Goal: Information Seeking & Learning: Find specific fact

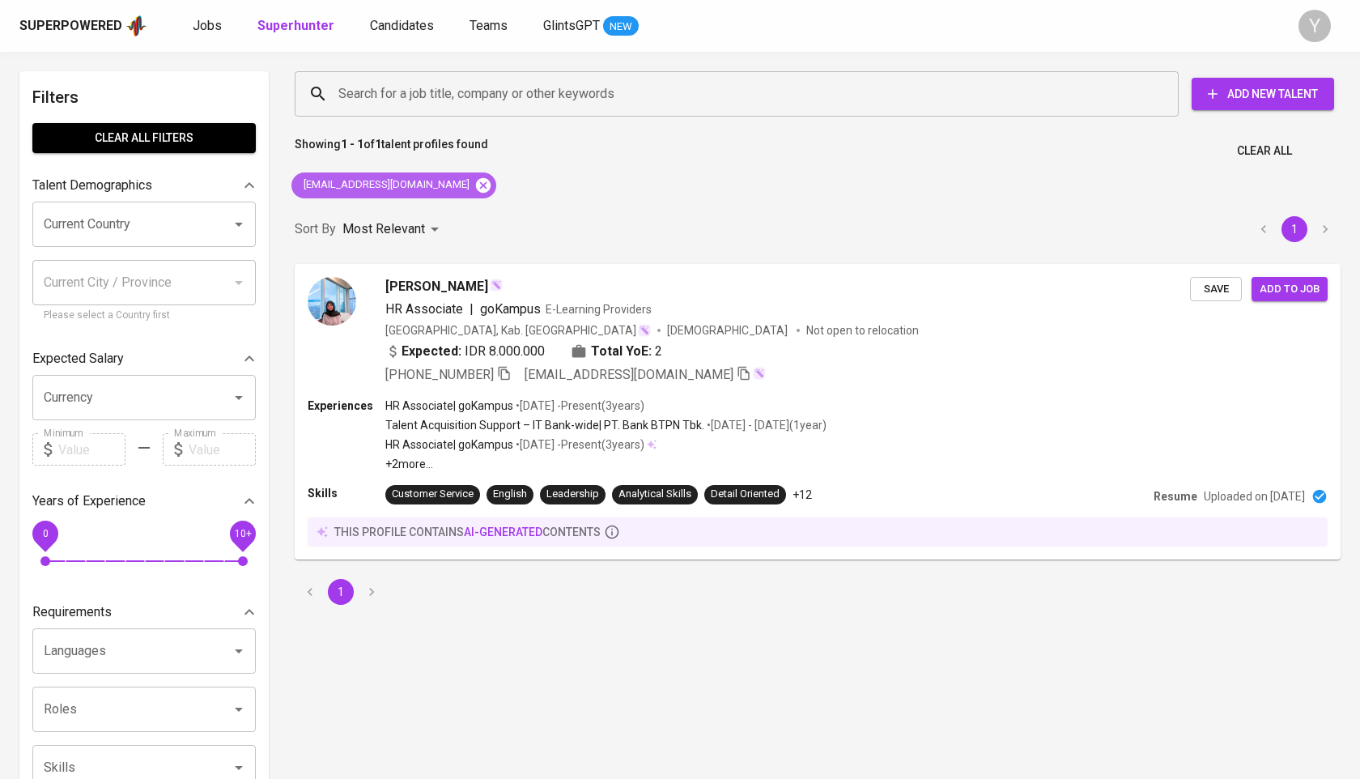
click at [474, 188] on icon at bounding box center [483, 186] width 18 height 18
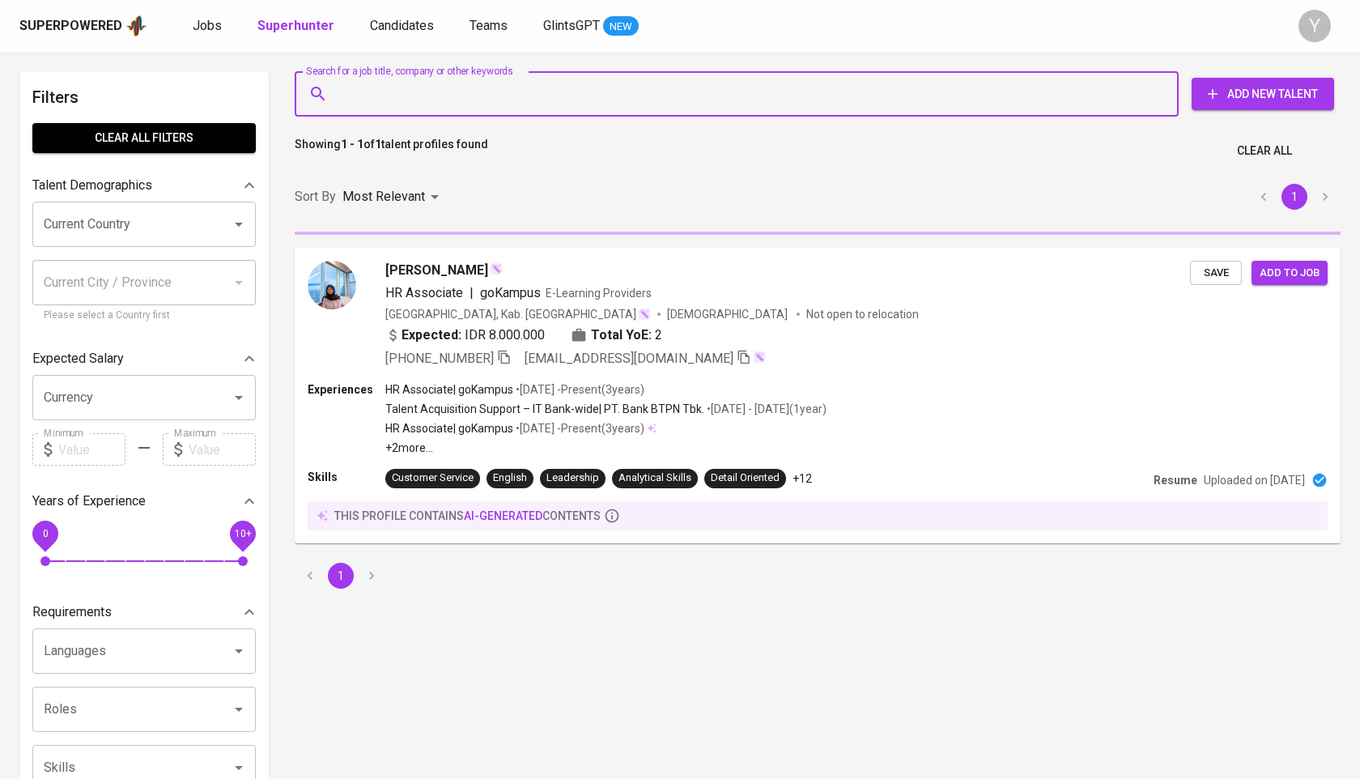
click at [457, 97] on input "Search for a job title, company or other keywords" at bounding box center [740, 94] width 813 height 31
paste input "[EMAIL_ADDRESS][DOMAIN_NAME]"
type input "[EMAIL_ADDRESS][DOMAIN_NAME]"
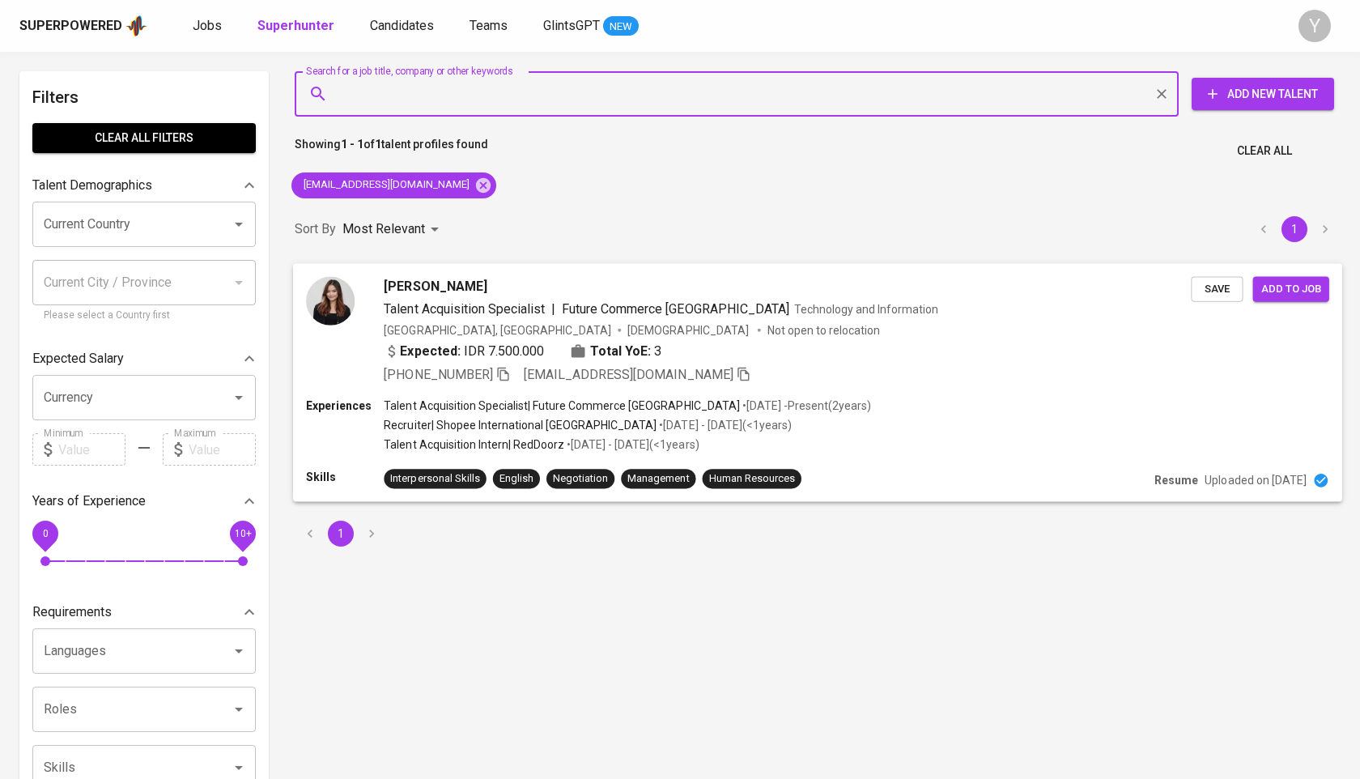
click at [505, 374] on icon "button" at bounding box center [503, 373] width 15 height 15
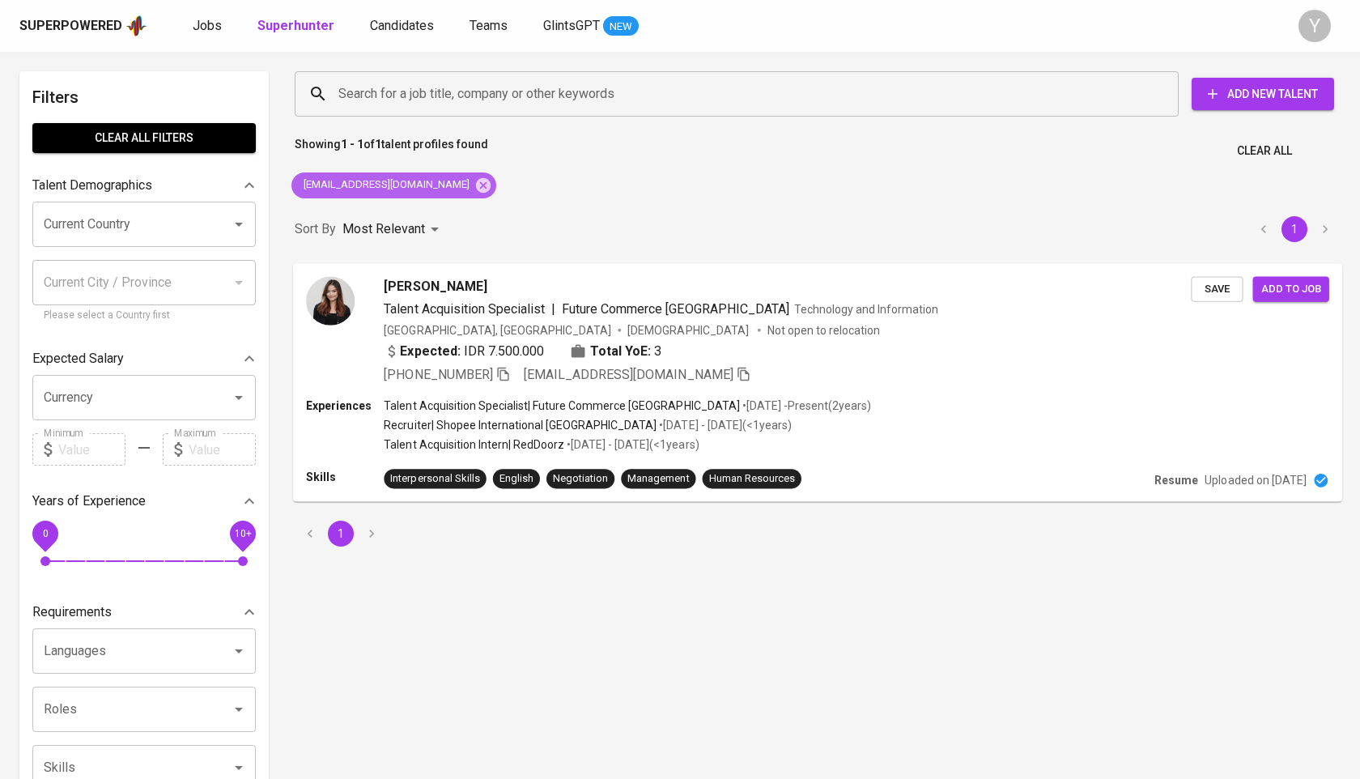
click at [454, 175] on div "[EMAIL_ADDRESS][DOMAIN_NAME]" at bounding box center [393, 185] width 205 height 26
click at [474, 177] on icon at bounding box center [483, 186] width 18 height 18
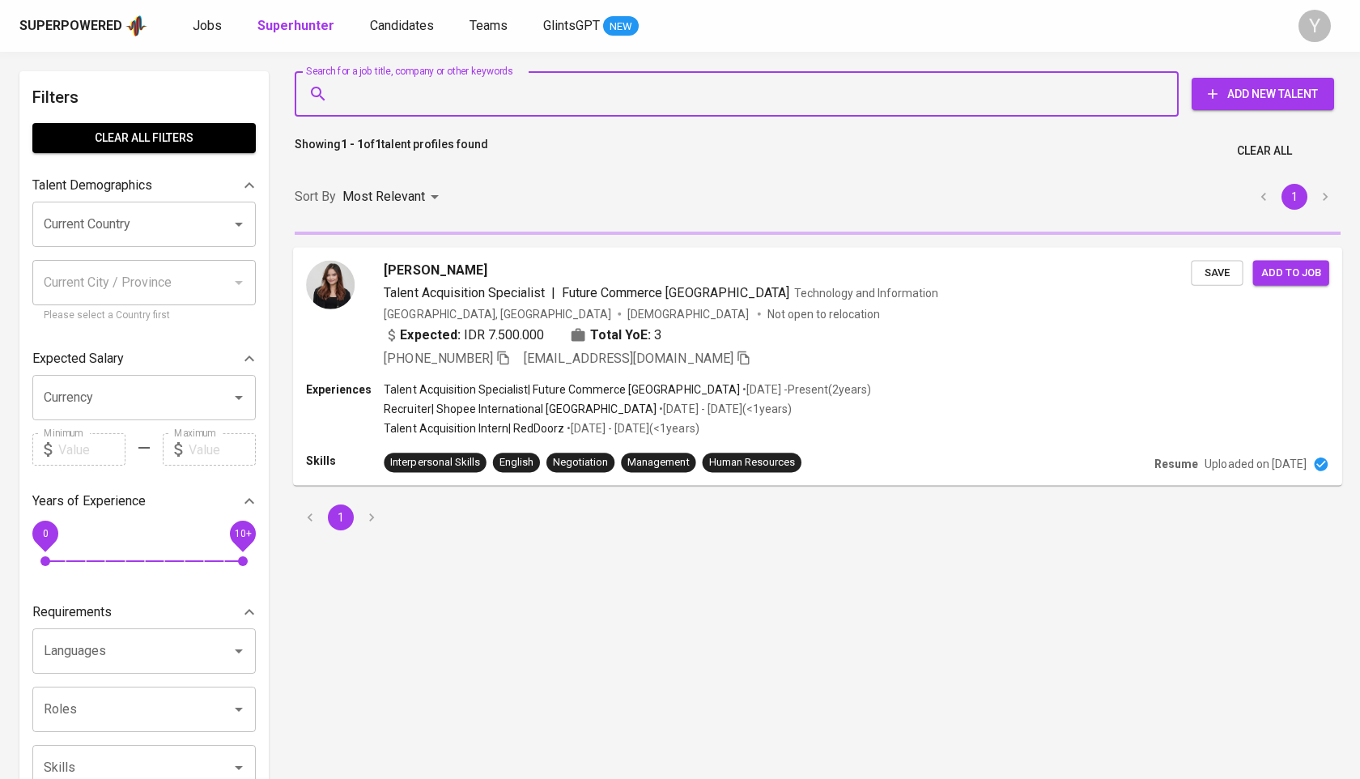
click at [456, 93] on input "Search for a job title, company or other keywords" at bounding box center [740, 94] width 813 height 31
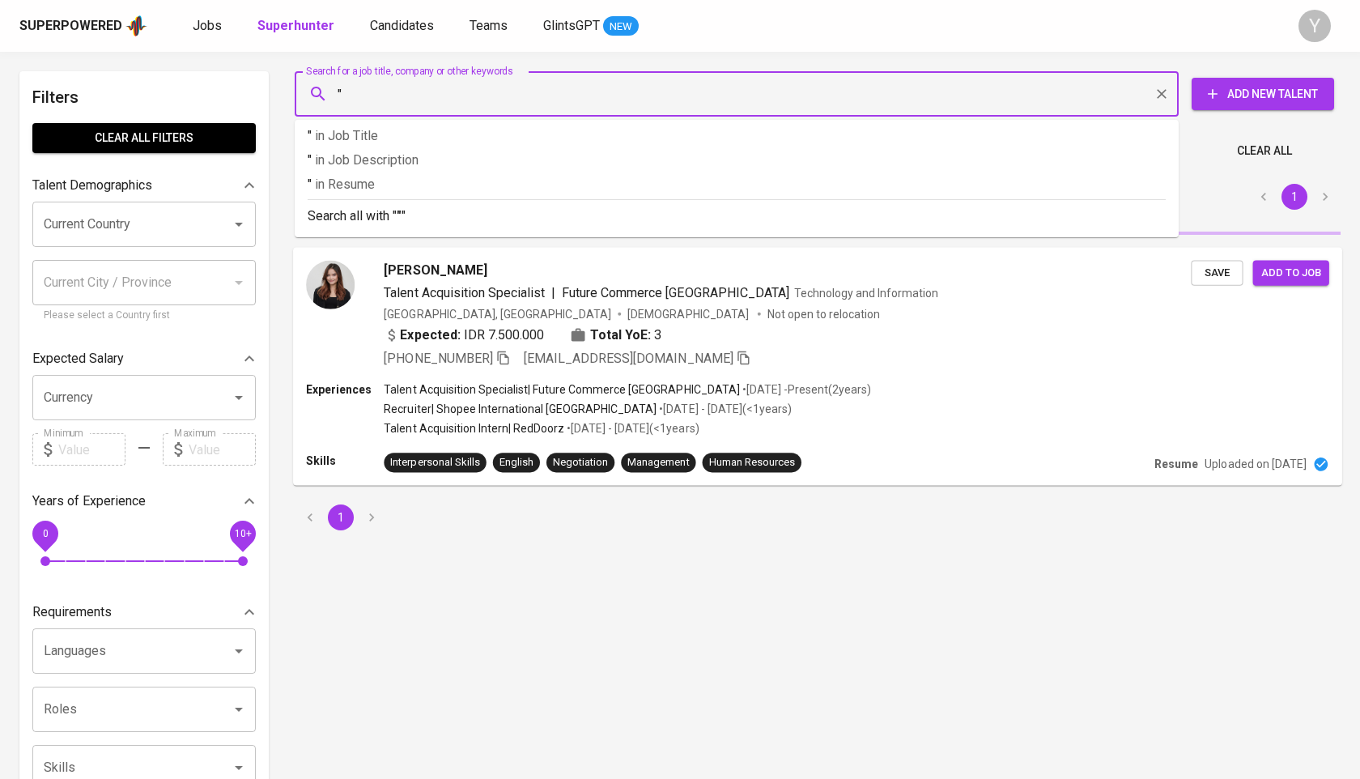
paste input "[DEMOGRAPHIC_DATA][PERSON_NAME]"
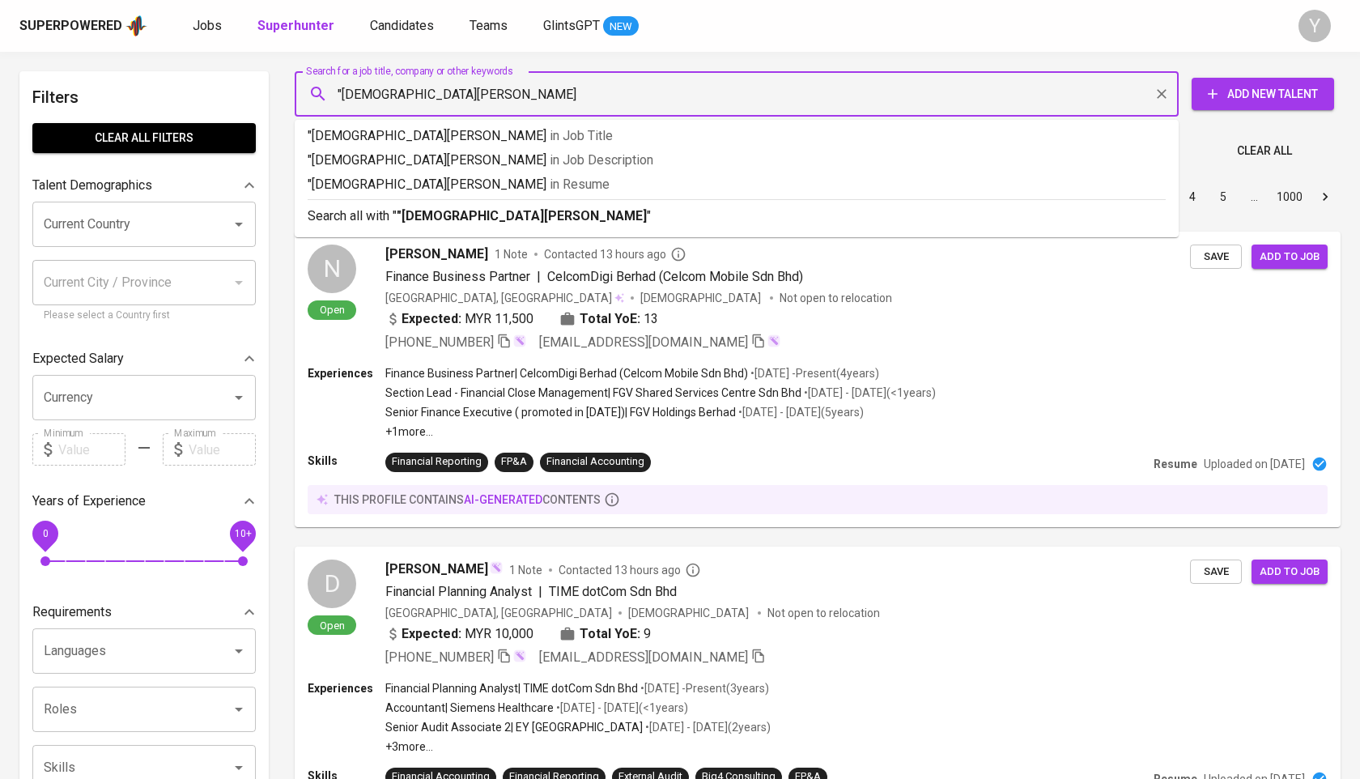
type input ""[DEMOGRAPHIC_DATA][PERSON_NAME]""
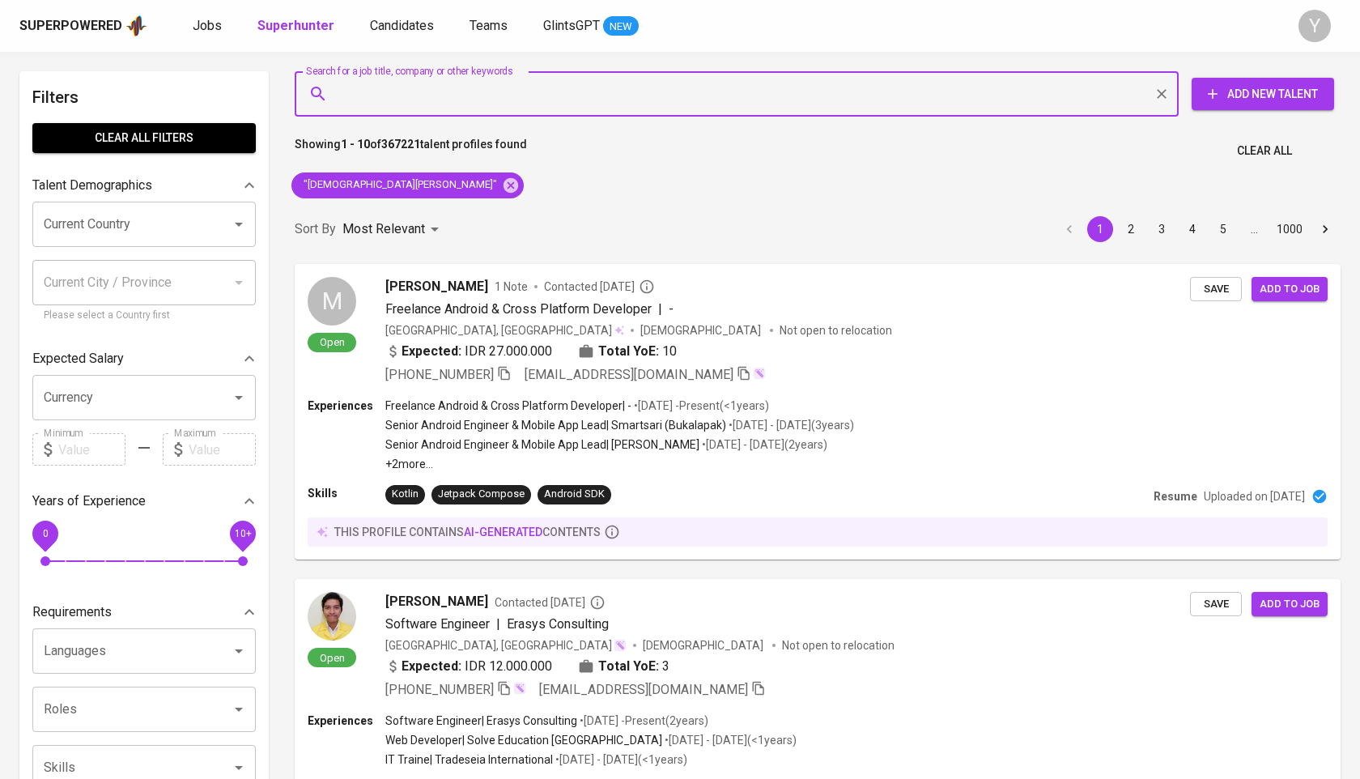
click at [589, 100] on input "Search for a job title, company or other keywords" at bounding box center [740, 94] width 813 height 31
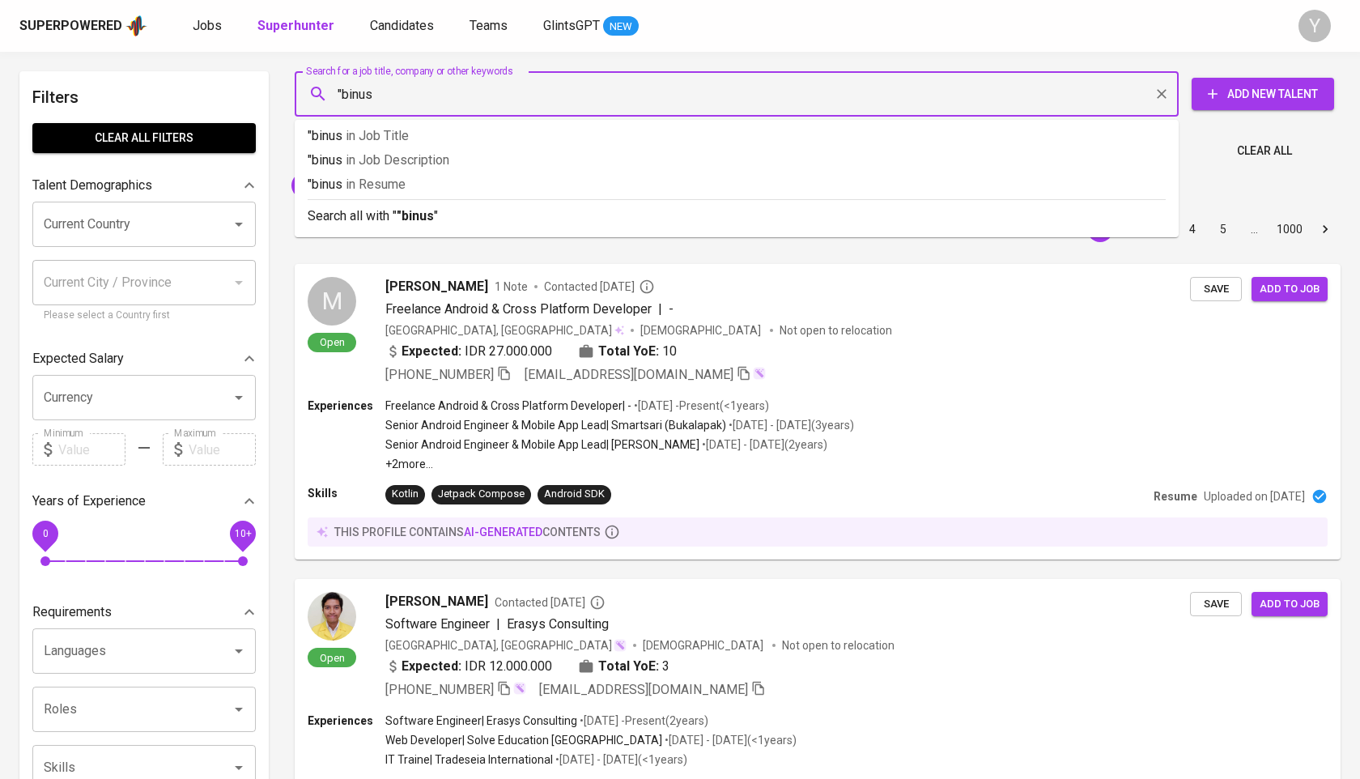
type input ""binus""
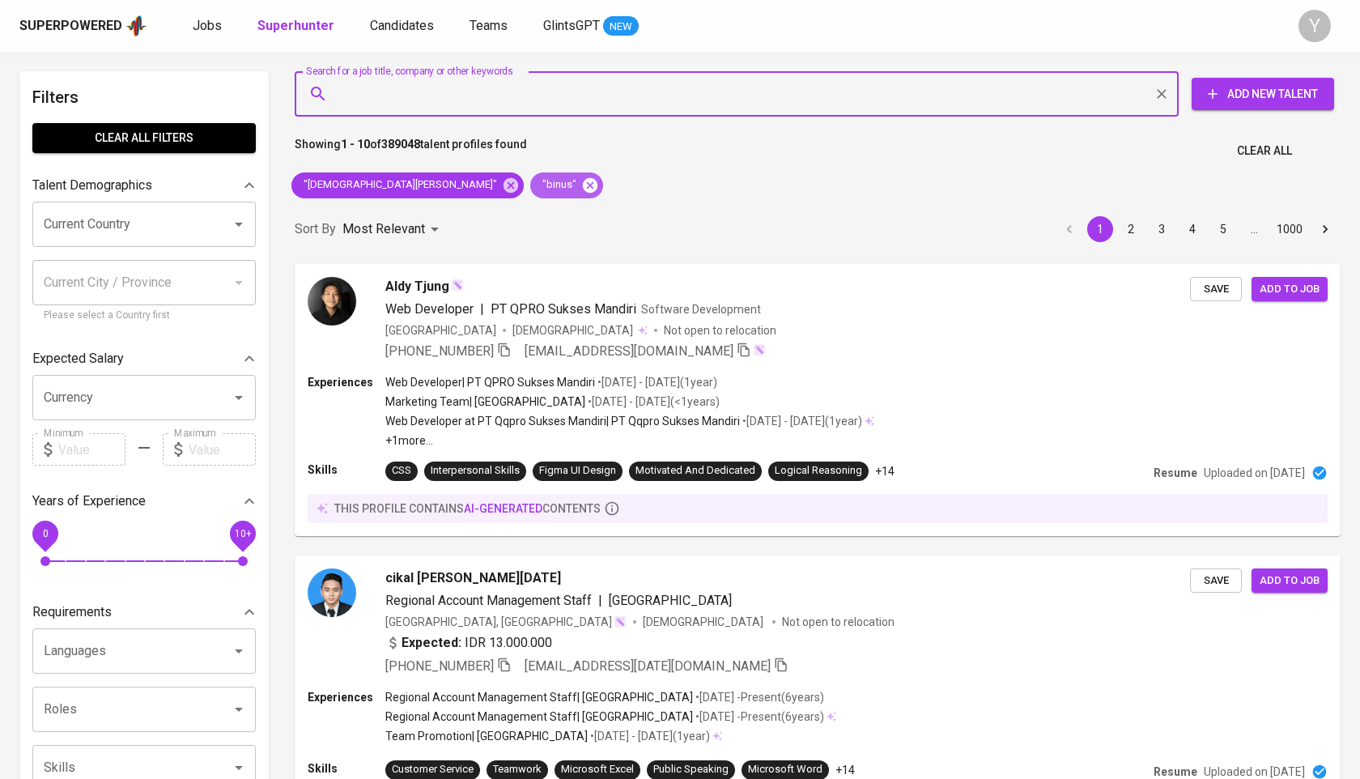
click at [583, 180] on icon at bounding box center [590, 184] width 15 height 15
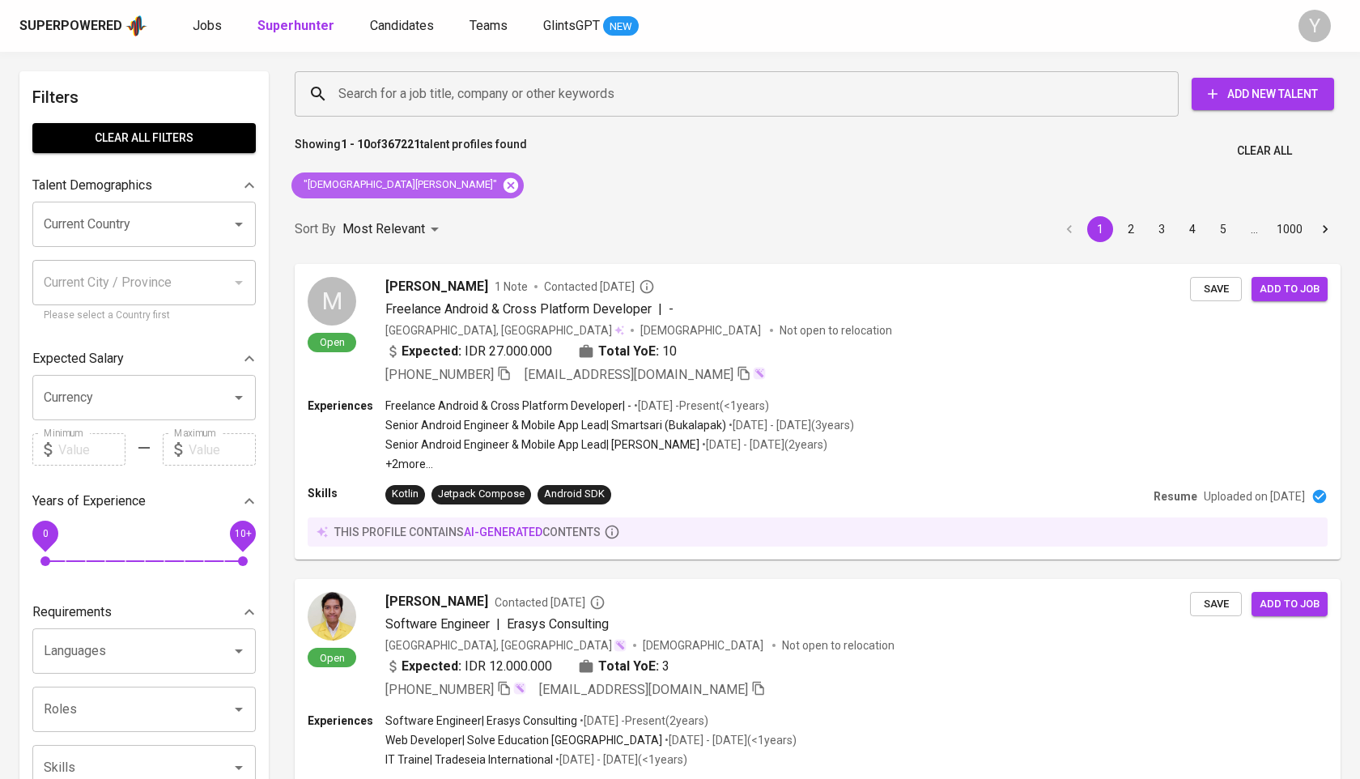
click at [504, 184] on icon at bounding box center [511, 184] width 15 height 15
click at [476, 103] on input "Search for a job title, company or other keywords" at bounding box center [740, 94] width 813 height 31
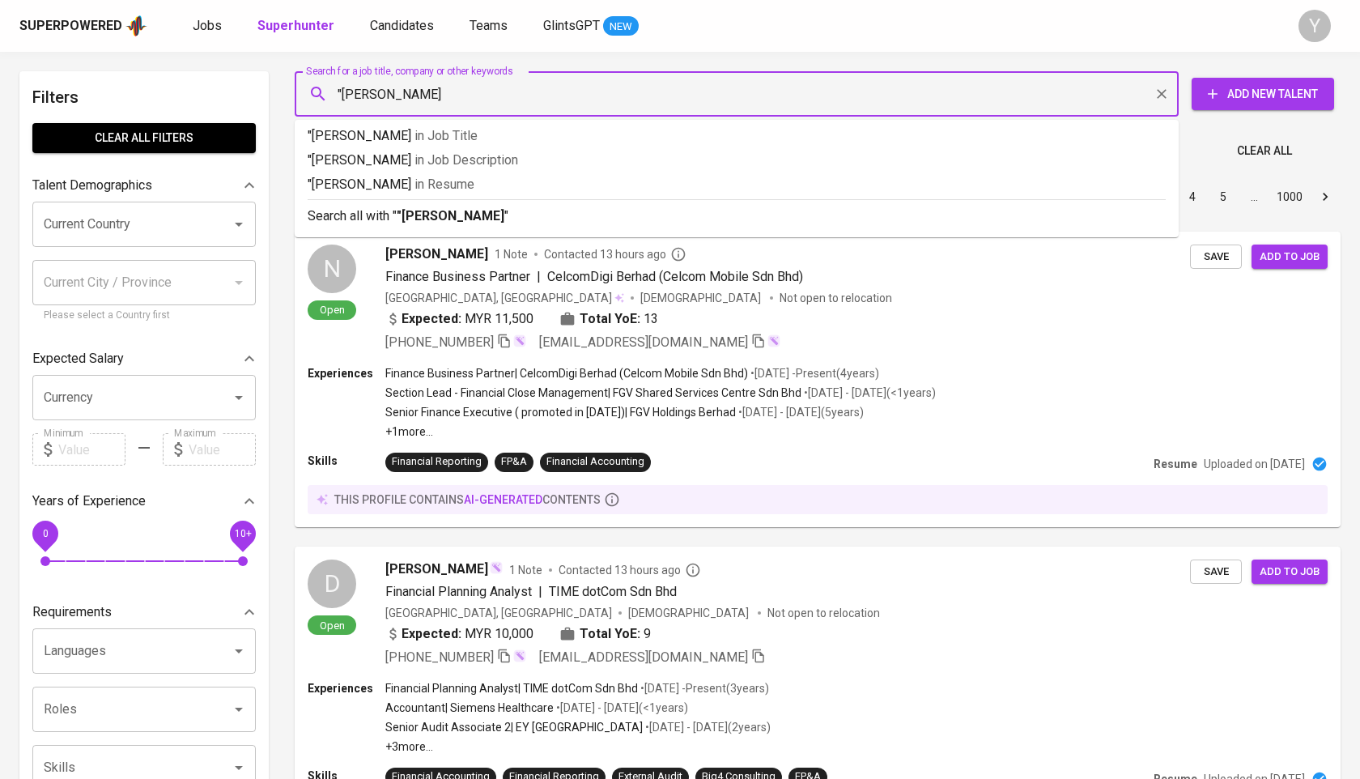
type input ""[PERSON_NAME]""
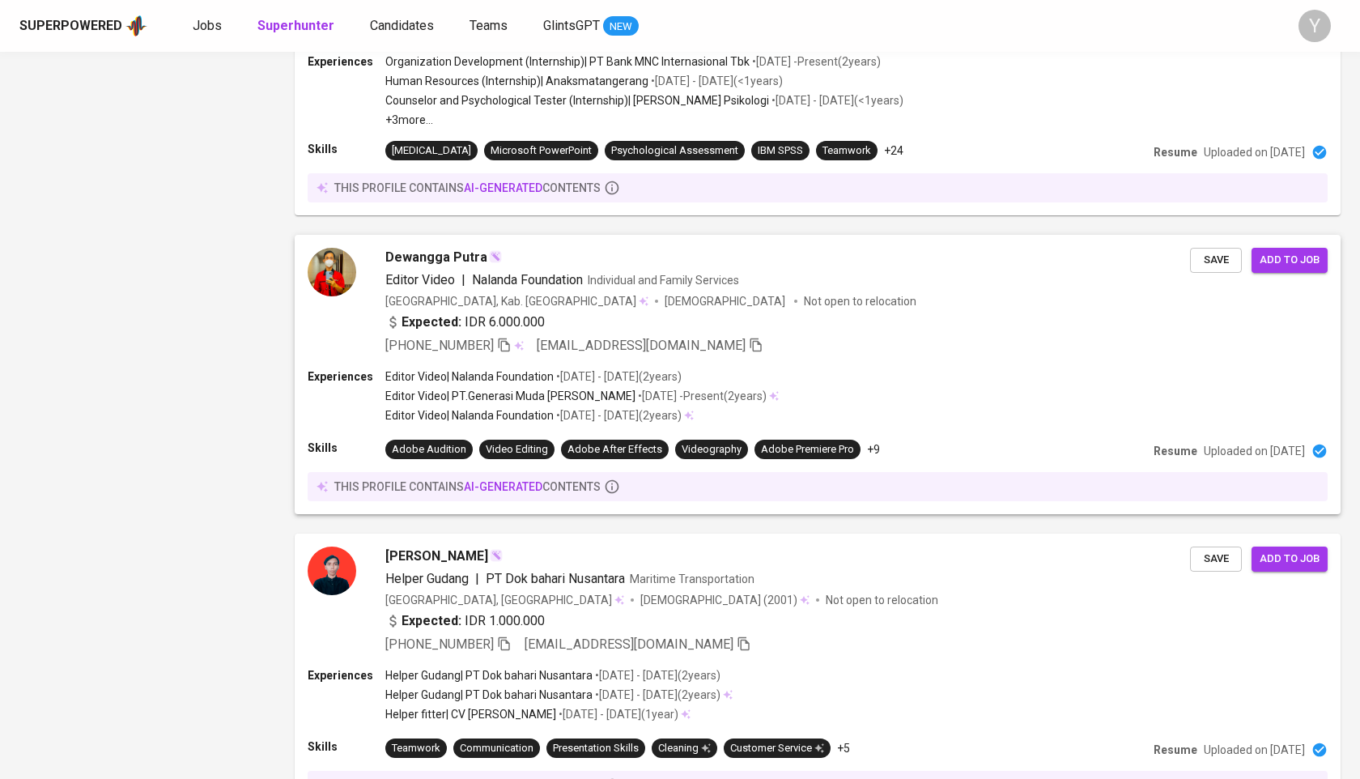
scroll to position [2572, 0]
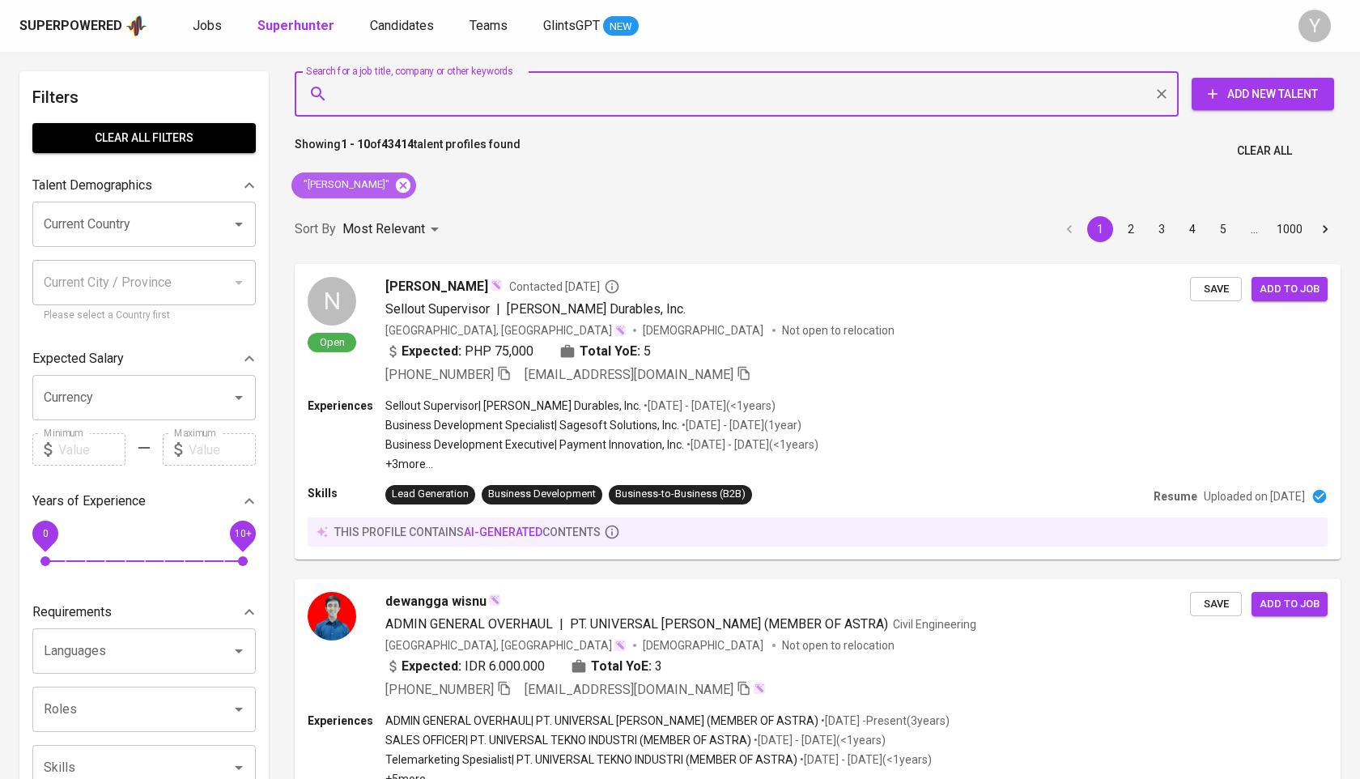
click at [401, 189] on icon at bounding box center [403, 186] width 18 height 18
click at [440, 81] on input "Search for a job title, company or other keywords" at bounding box center [740, 94] width 813 height 31
paste input "tirtajaya lumasindo"
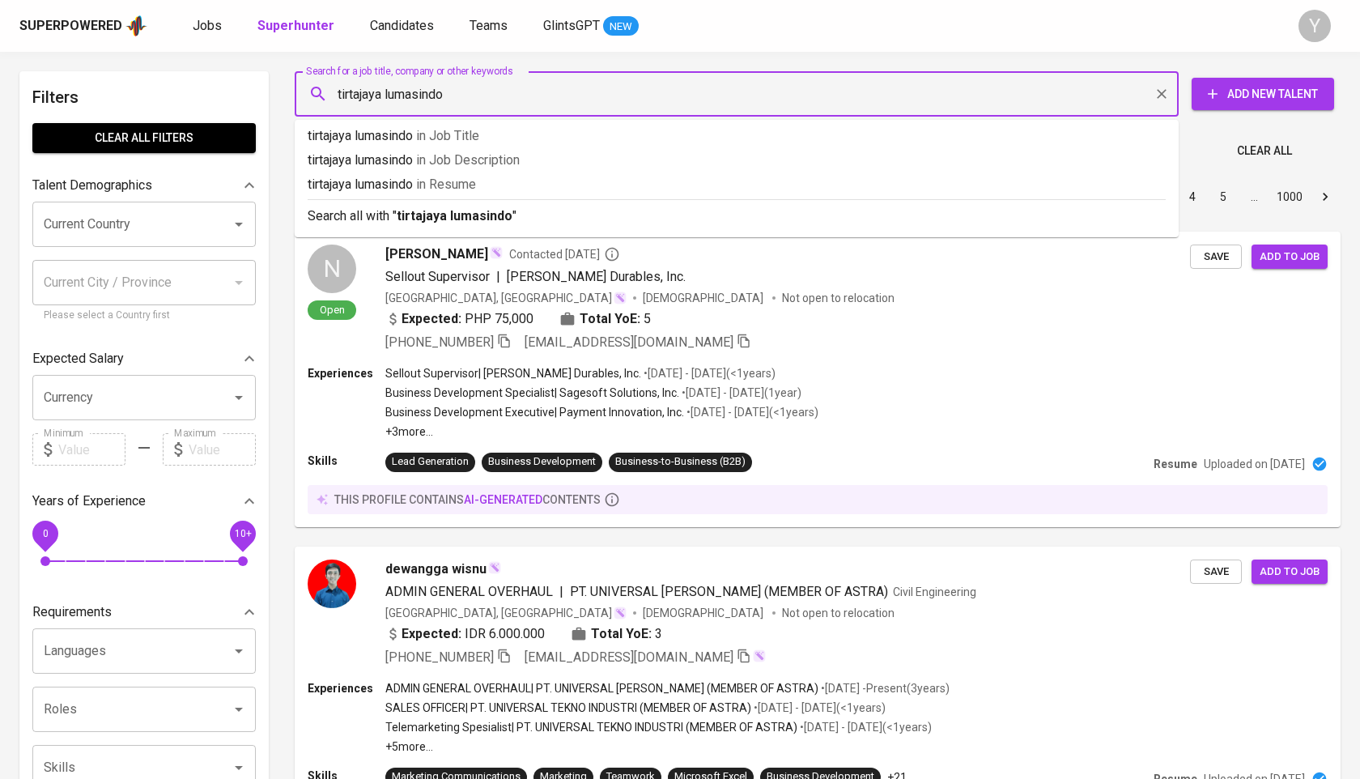
type input "tirtajaya lumasindo"
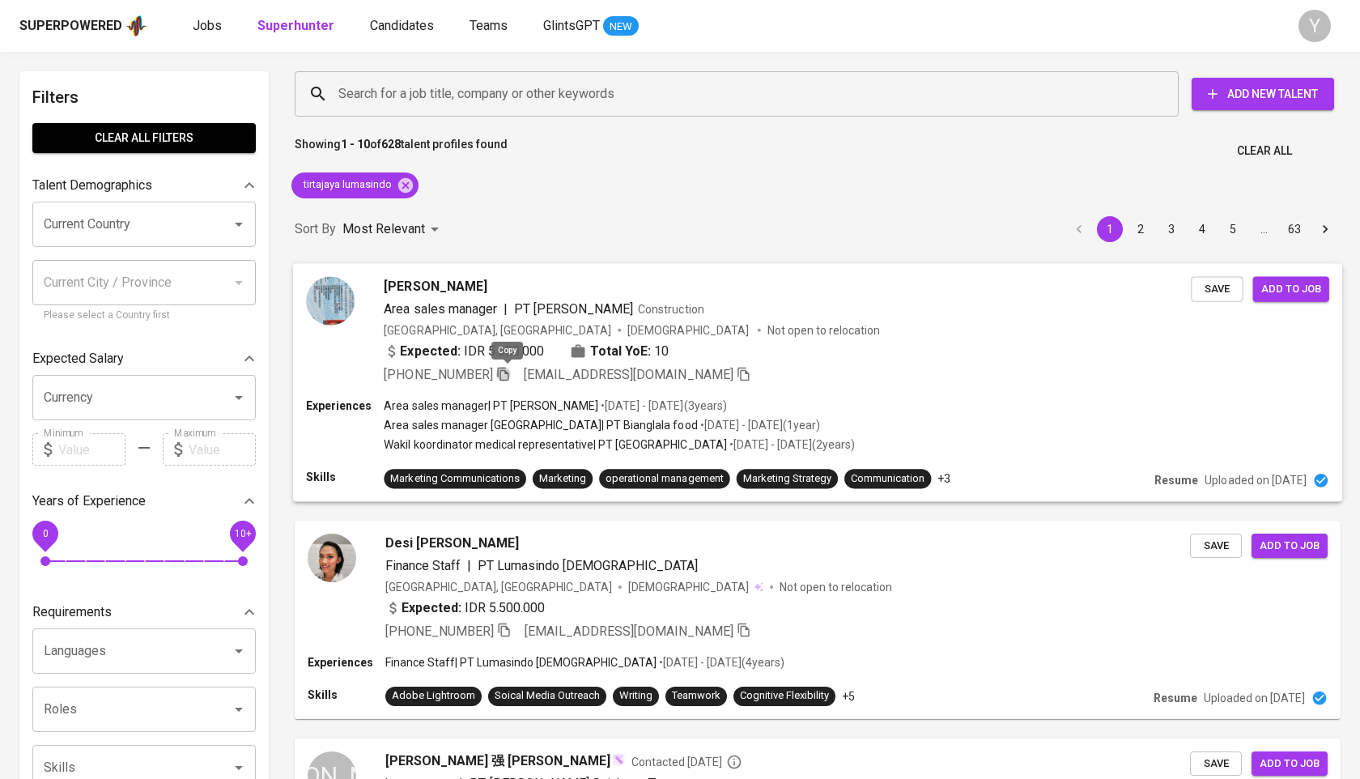
click at [506, 368] on icon "button" at bounding box center [503, 373] width 15 height 15
click at [508, 627] on icon "button" at bounding box center [502, 630] width 11 height 14
